Goal: Check status

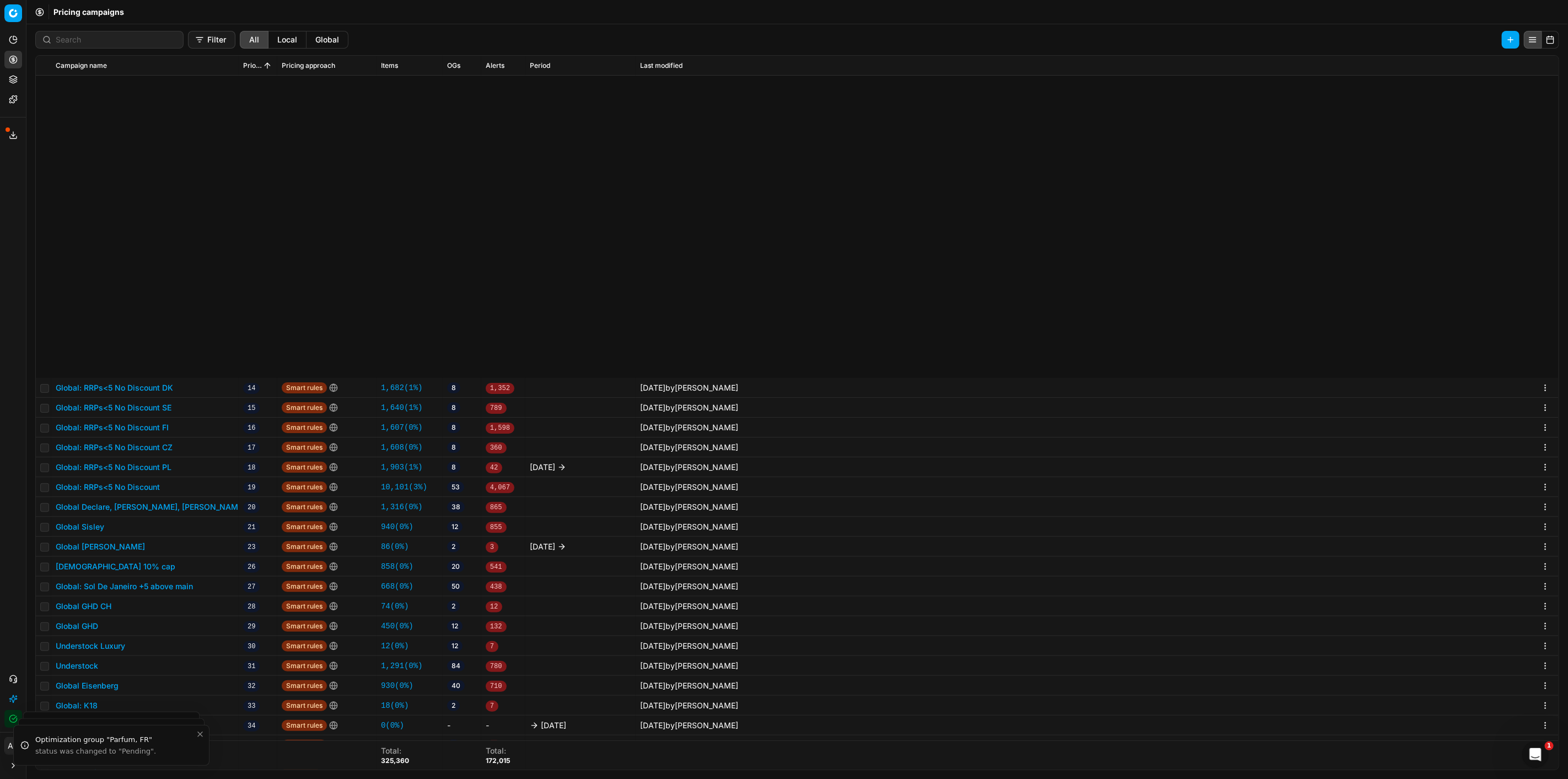
scroll to position [367, 0]
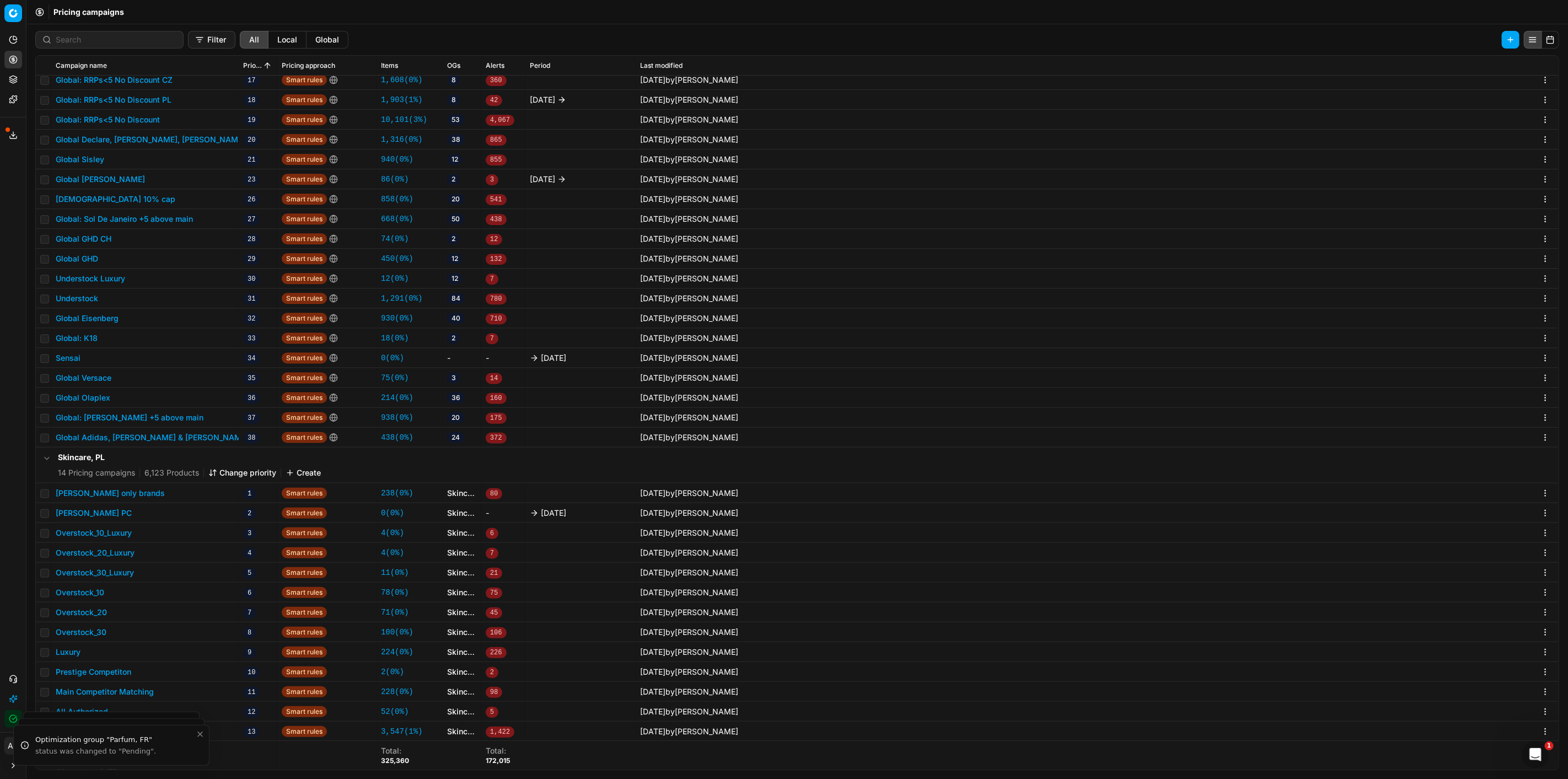
click at [12, 719] on icon "button" at bounding box center [13, 719] width 9 height 9
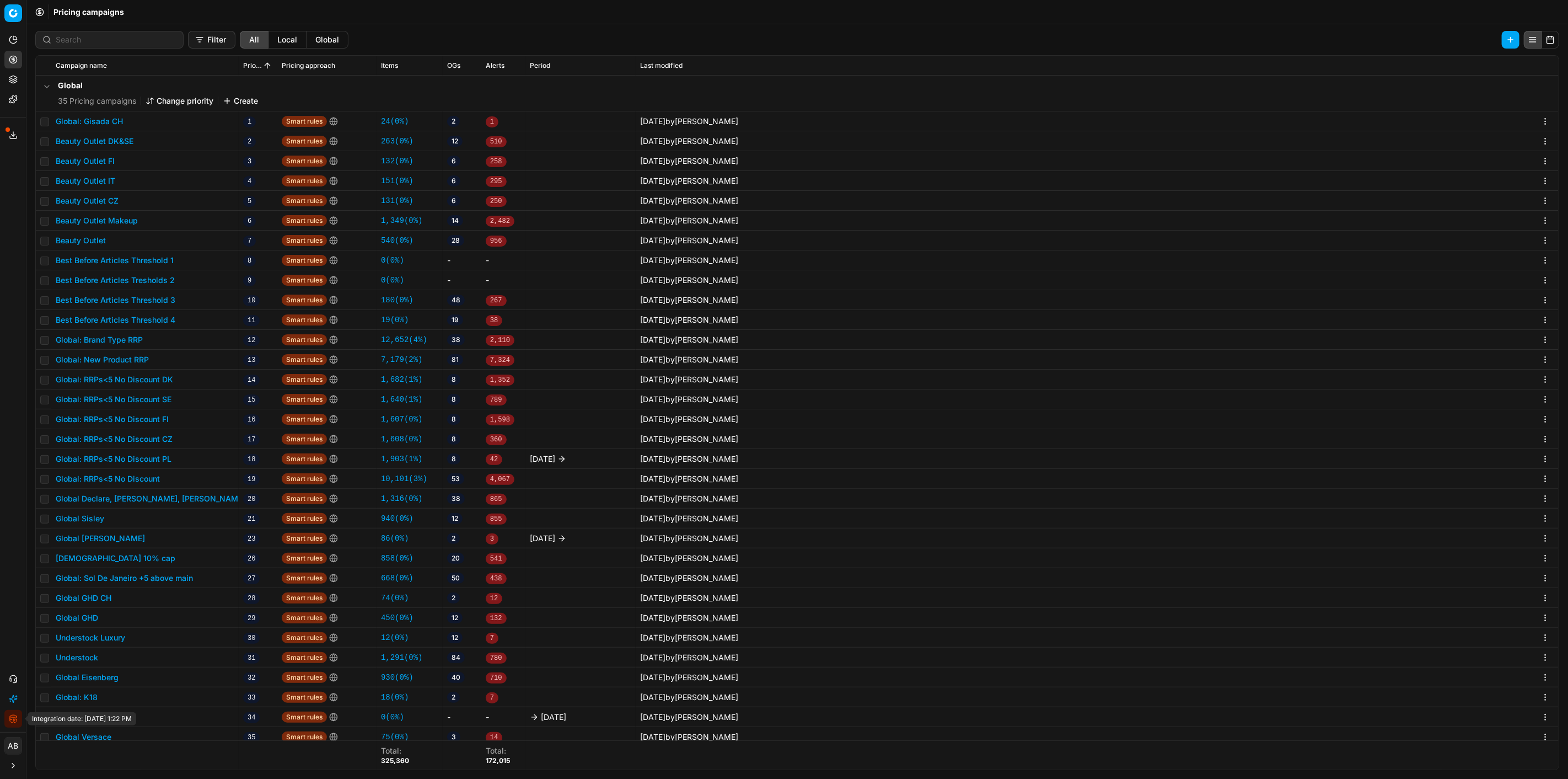
click at [18, 719] on button "Integration status" at bounding box center [13, 719] width 18 height 18
